Goal: Task Accomplishment & Management: Manage account settings

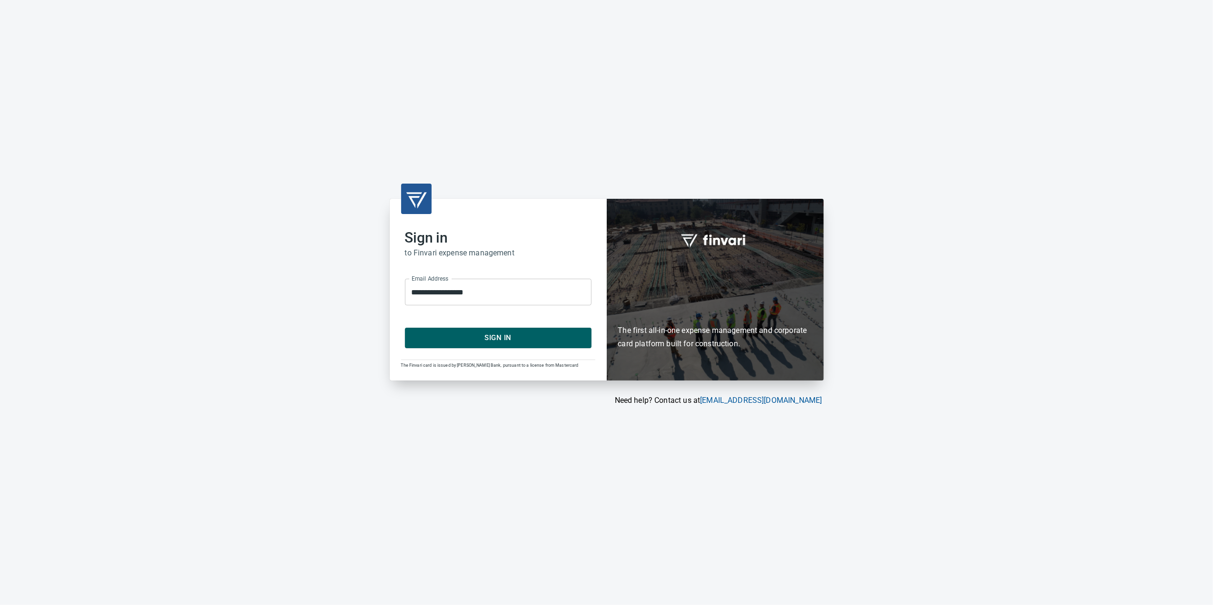
click at [494, 348] on div "**********" at bounding box center [498, 289] width 217 height 181
click at [488, 335] on span "Sign In" at bounding box center [498, 338] width 166 height 12
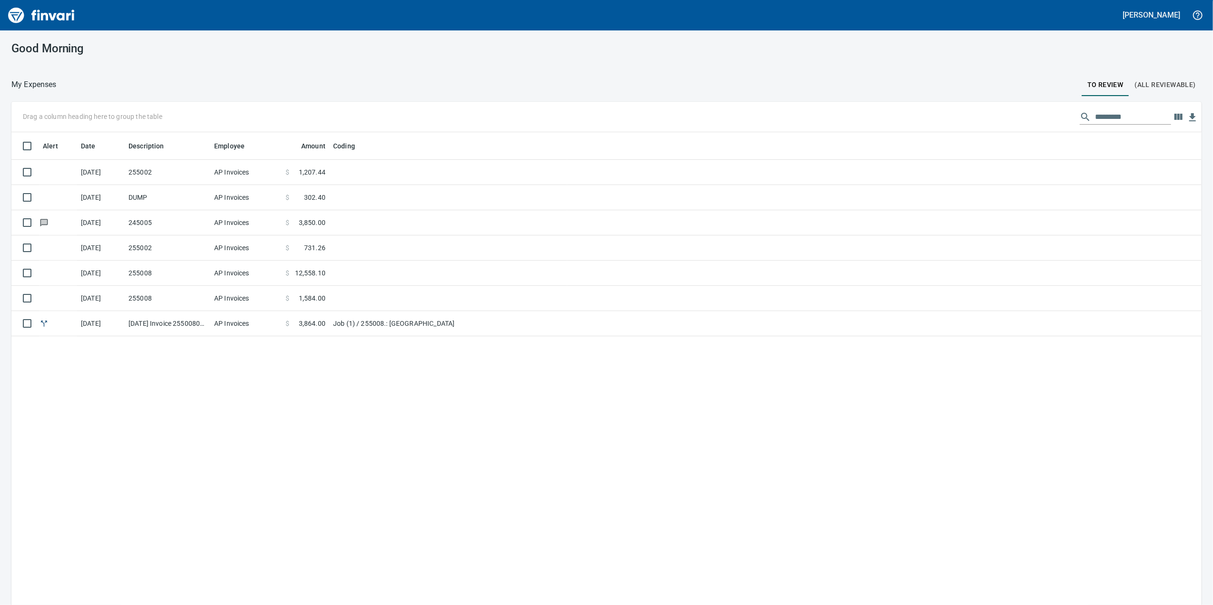
scroll to position [491, 1171]
click at [252, 172] on td "AP Invoices" at bounding box center [245, 172] width 71 height 25
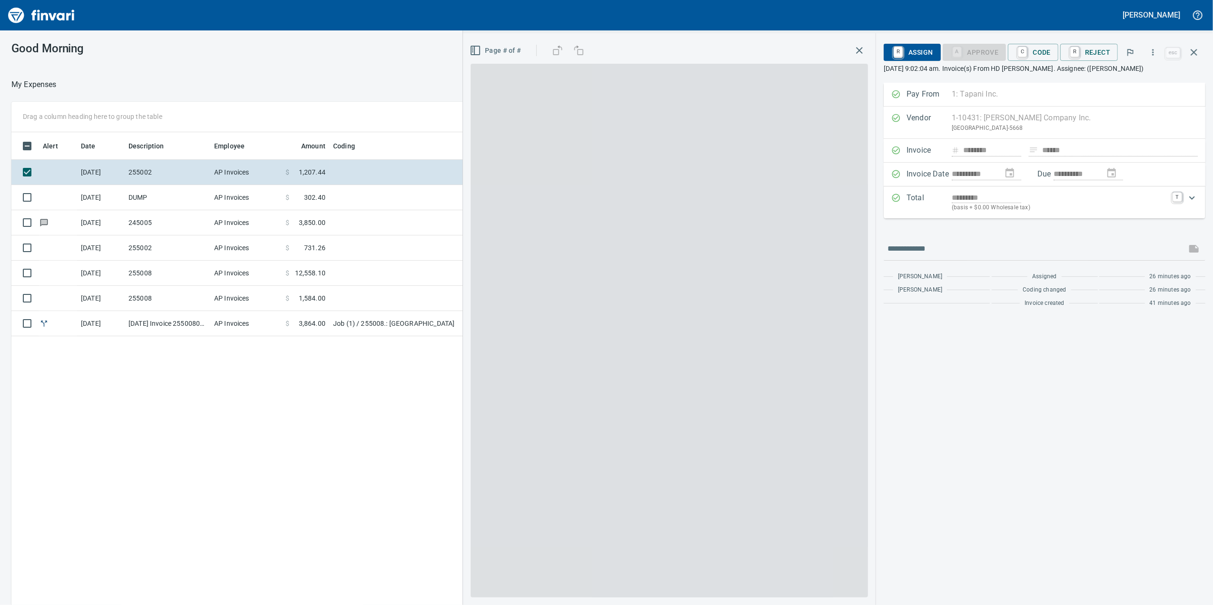
scroll to position [491, 933]
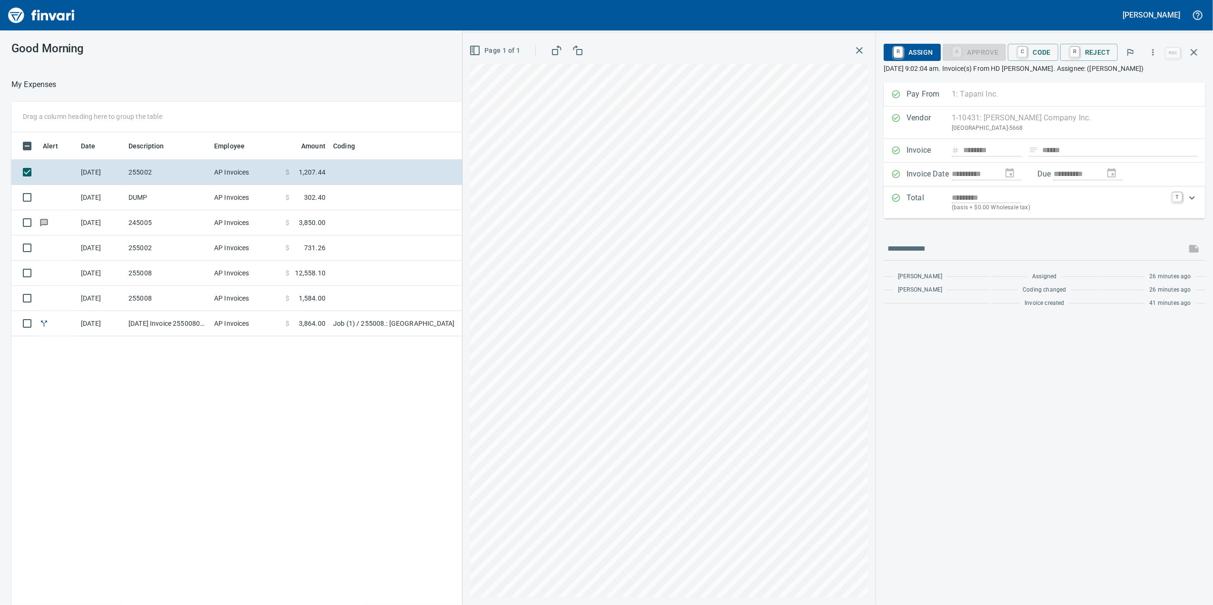
click at [221, 244] on td "AP Invoices" at bounding box center [245, 248] width 71 height 25
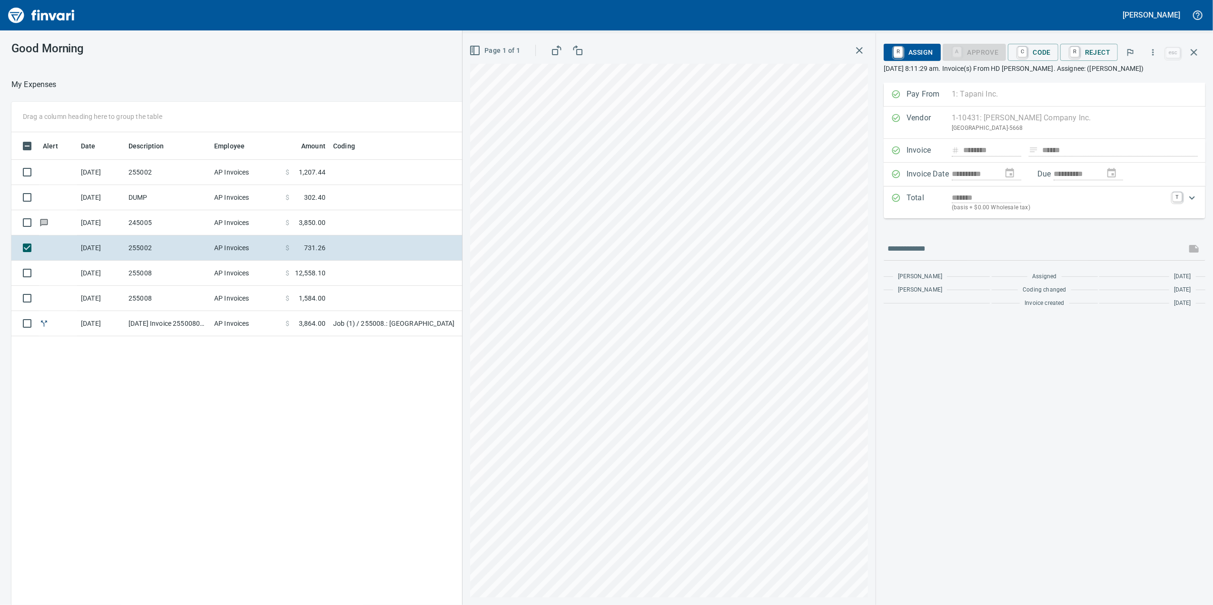
click at [242, 286] on td "AP Invoices" at bounding box center [245, 273] width 71 height 25
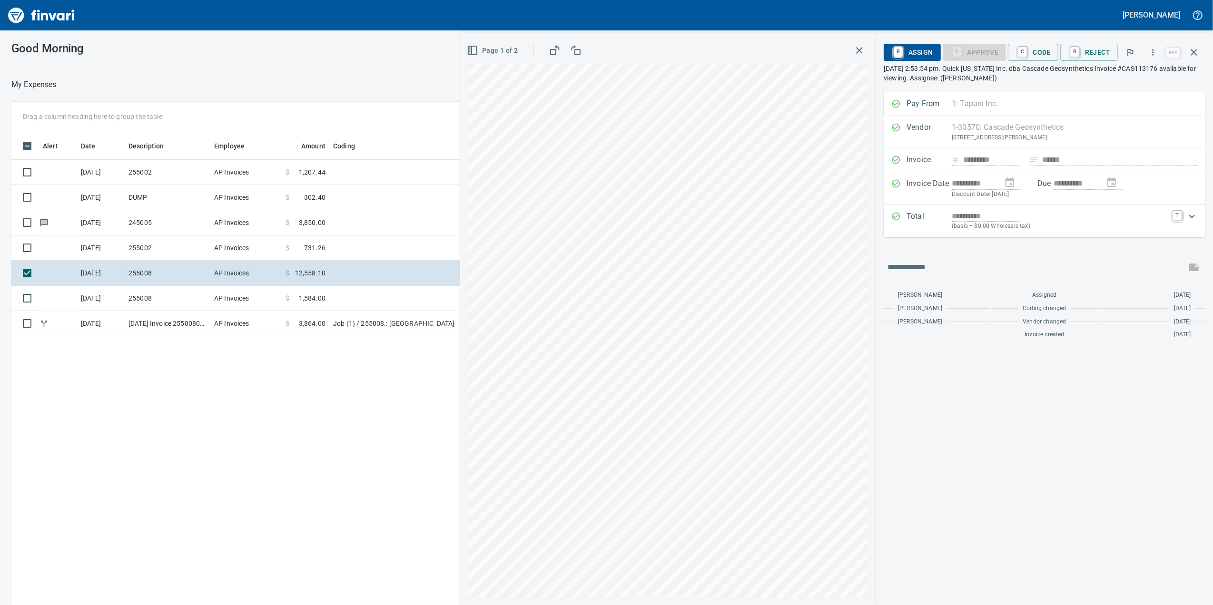
click at [254, 306] on td "AP Invoices" at bounding box center [245, 298] width 71 height 25
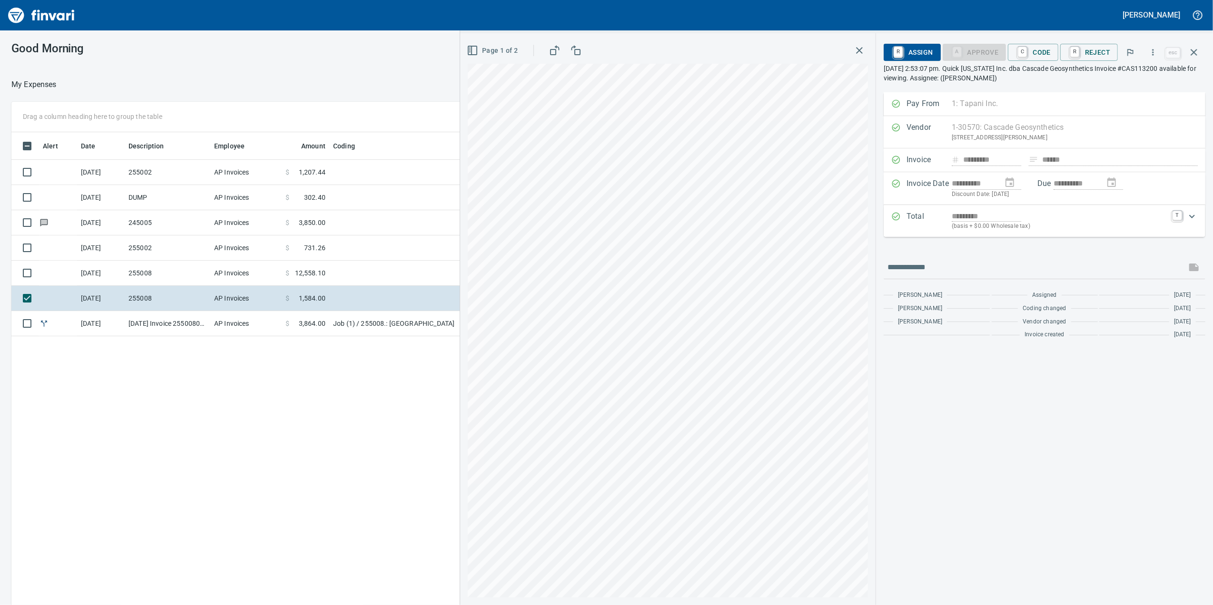
click at [270, 326] on td "AP Invoices" at bounding box center [245, 323] width 71 height 25
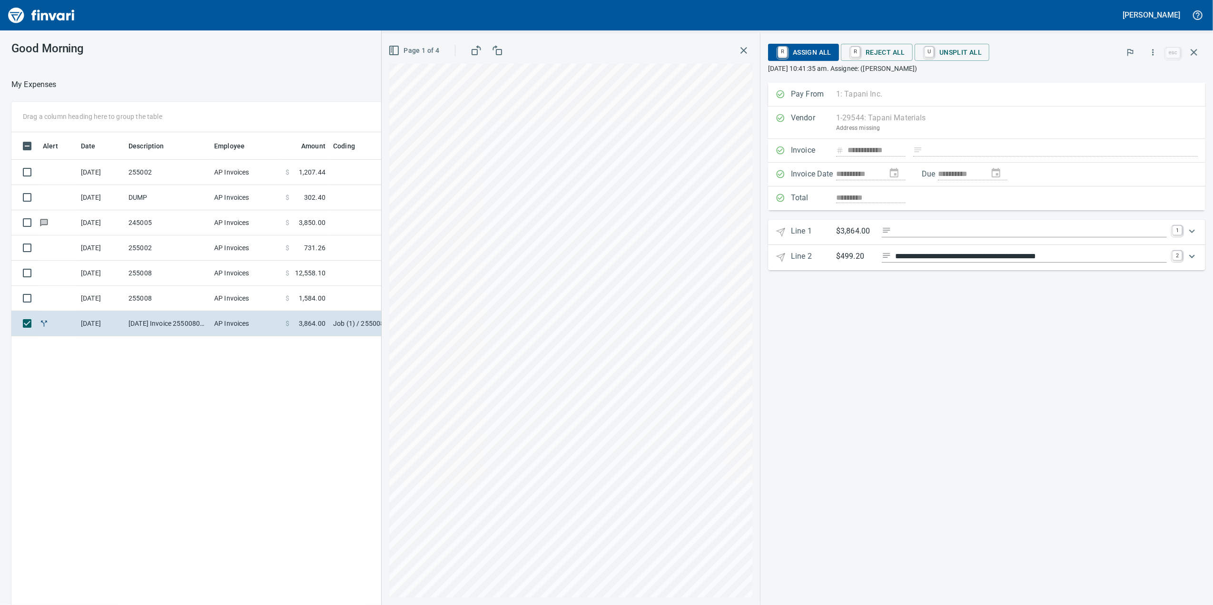
click at [218, 223] on td "AP Invoices" at bounding box center [245, 222] width 71 height 25
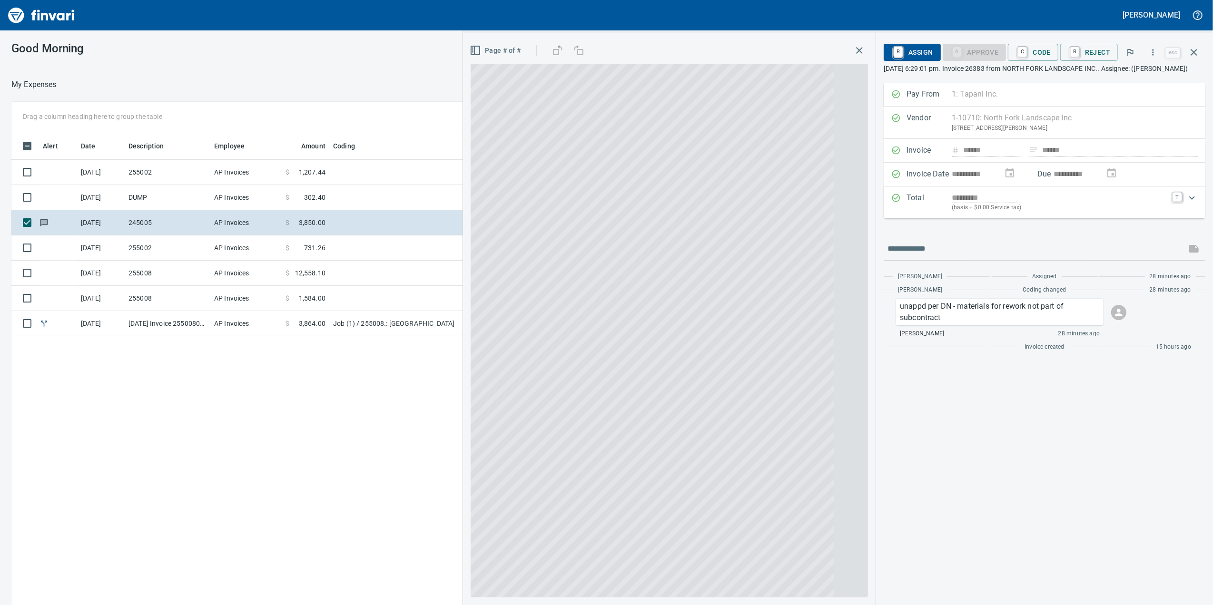
click at [201, 198] on td "DUMP" at bounding box center [168, 197] width 86 height 25
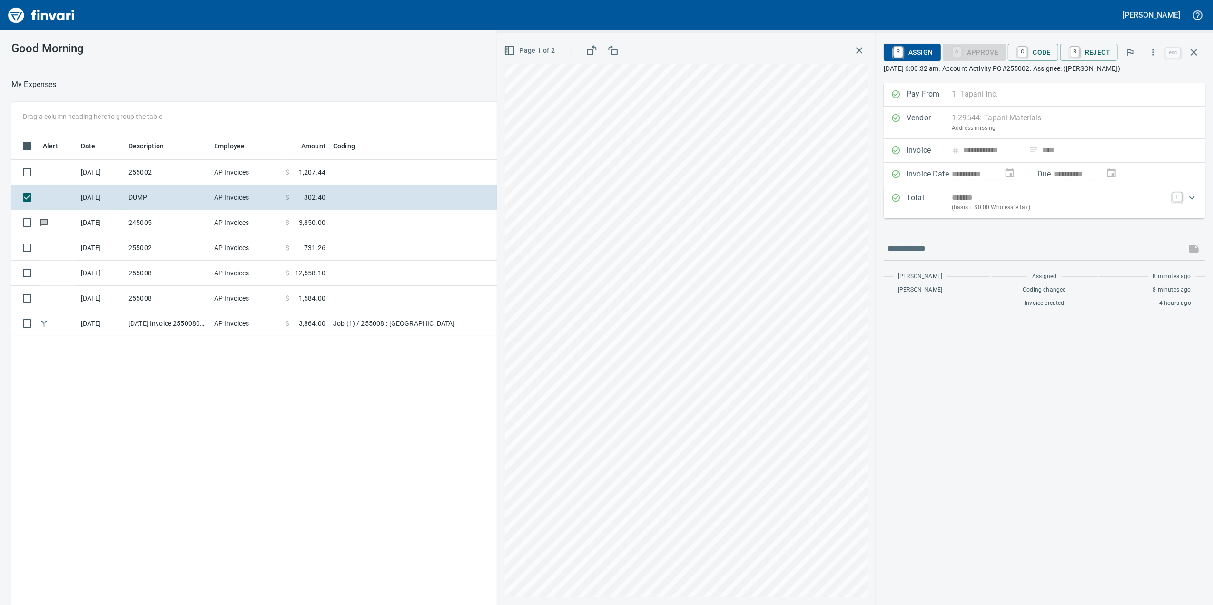
click at [225, 316] on td "AP Invoices" at bounding box center [245, 323] width 71 height 25
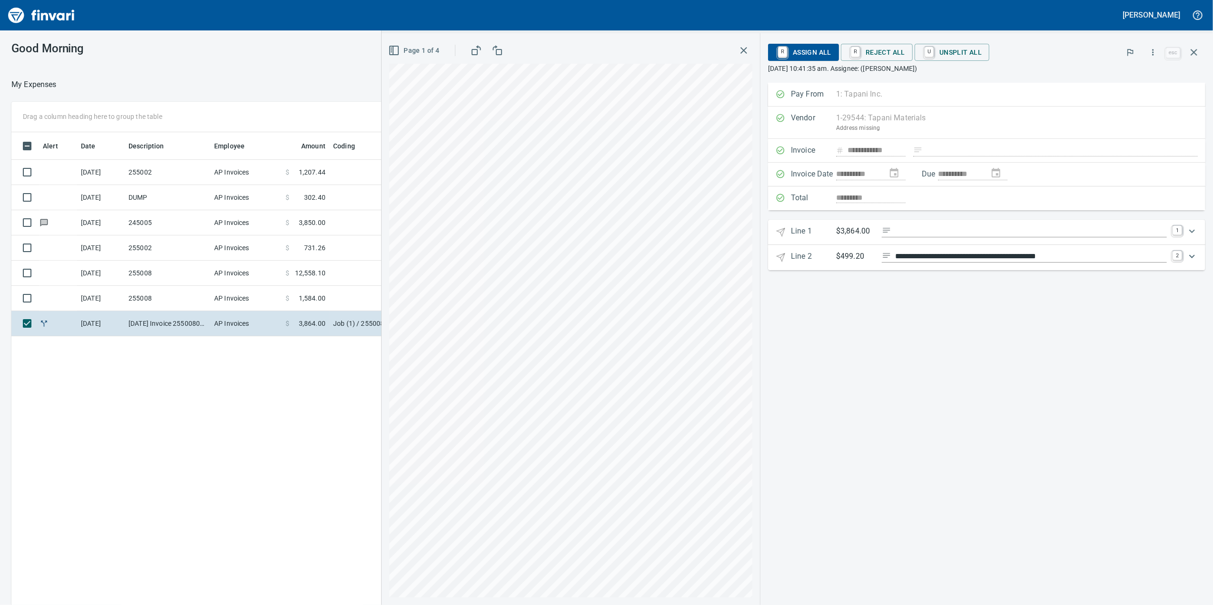
click at [211, 293] on td "AP Invoices" at bounding box center [245, 298] width 71 height 25
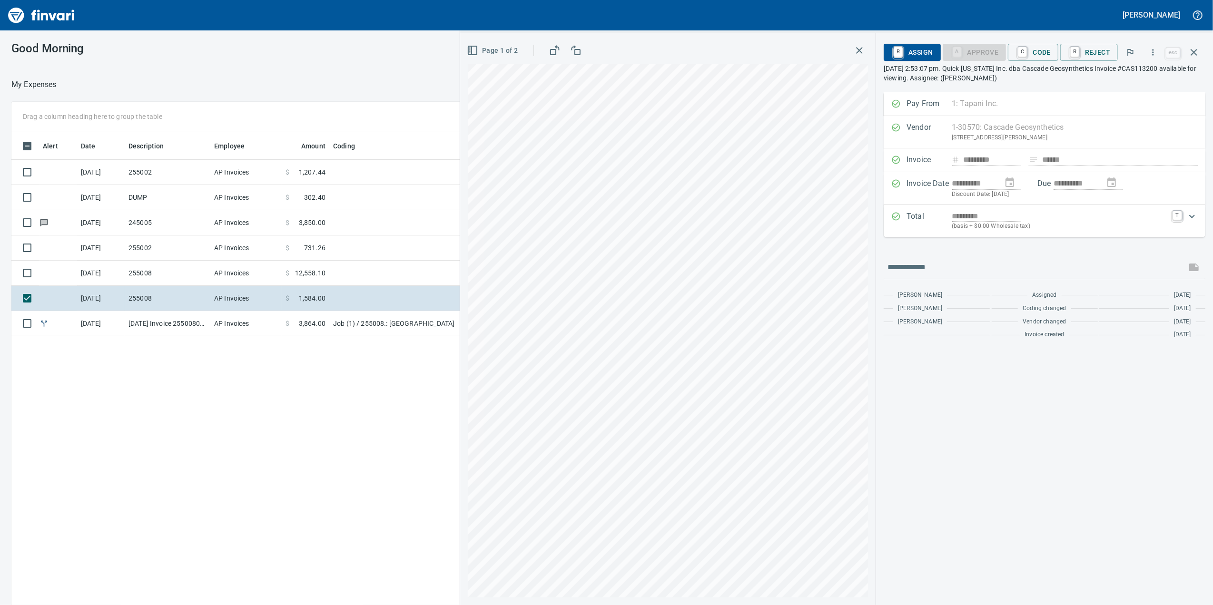
click at [205, 276] on td "255008" at bounding box center [168, 273] width 86 height 25
